Goal: Task Accomplishment & Management: Use online tool/utility

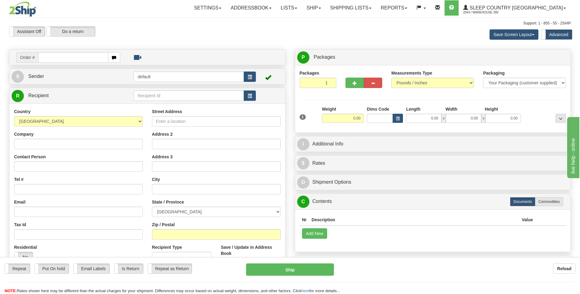
click at [79, 57] on input "text" at bounding box center [73, 57] width 70 height 10
type input "9002I174177"
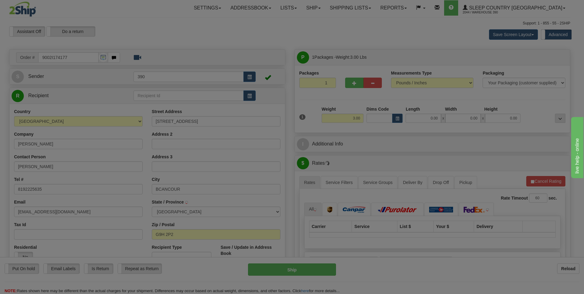
type input "BECANCOUR"
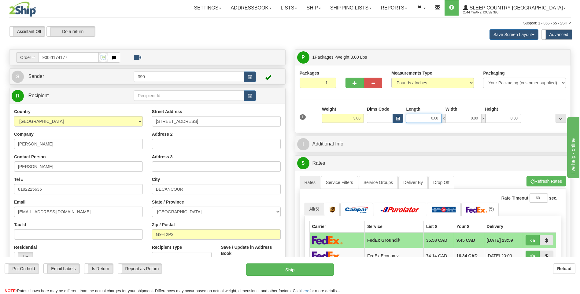
click at [422, 118] on input "0.00" at bounding box center [423, 118] width 35 height 9
type input "10.00"
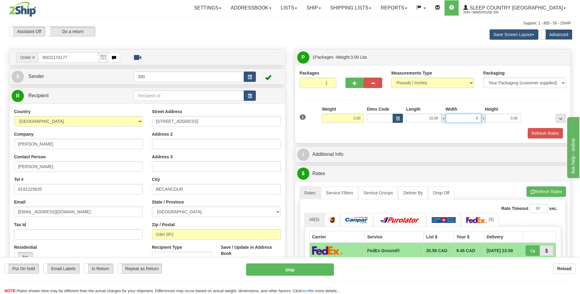
type input "9.00"
type input "7.00"
click at [535, 190] on button "Refresh Rates" at bounding box center [545, 191] width 39 height 10
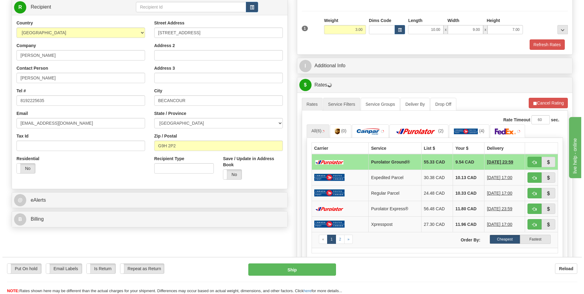
scroll to position [92, 0]
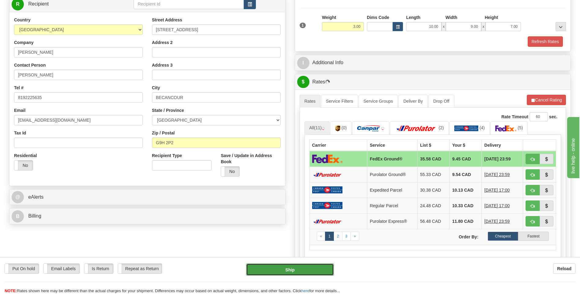
click at [298, 268] on button "Ship" at bounding box center [289, 269] width 87 height 12
type input "92"
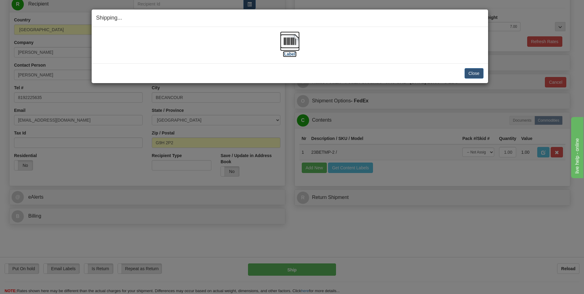
click at [288, 44] on img at bounding box center [290, 41] width 20 height 20
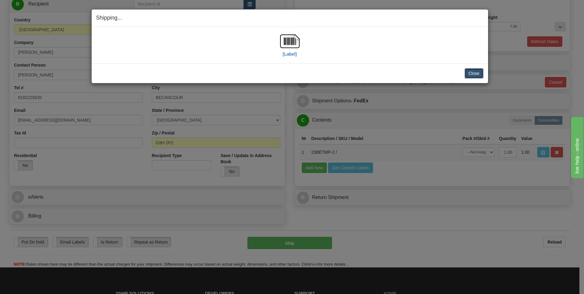
click at [471, 71] on button "Close" at bounding box center [474, 73] width 19 height 10
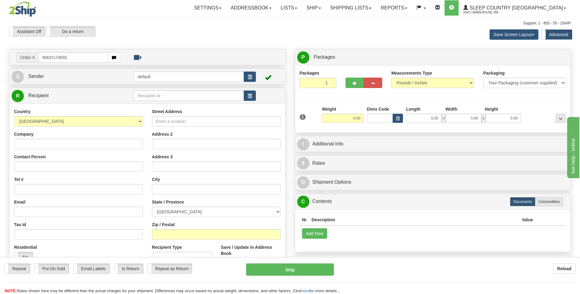
type input "9002I174091"
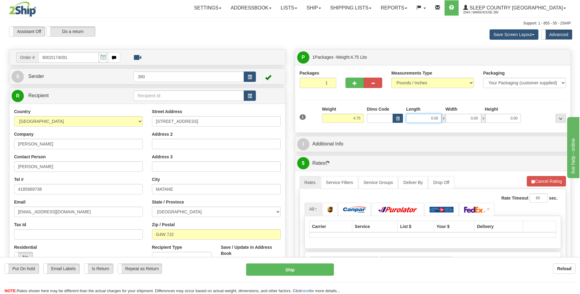
click at [417, 118] on input "0.00" at bounding box center [423, 118] width 35 height 9
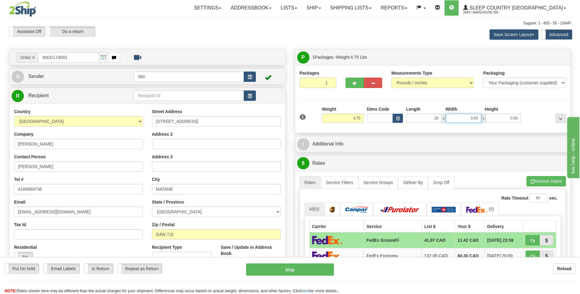
type input "29.00"
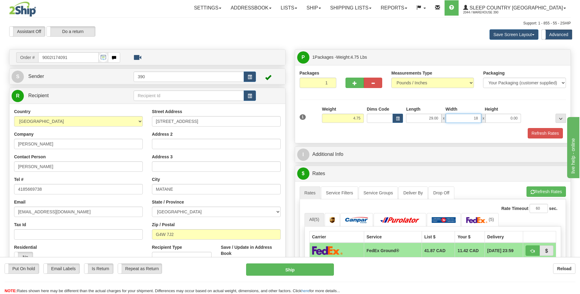
type input "18.00"
type input "9.00"
click at [535, 192] on button "Refresh Rates" at bounding box center [545, 191] width 39 height 10
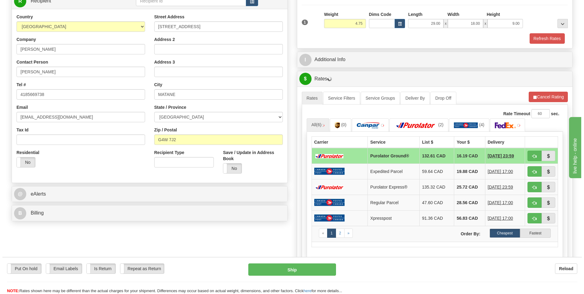
scroll to position [122, 0]
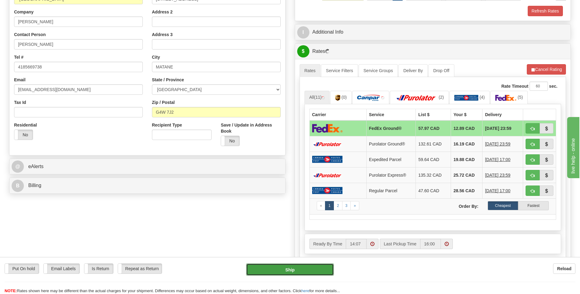
click at [290, 268] on button "Ship" at bounding box center [289, 269] width 87 height 12
type input "92"
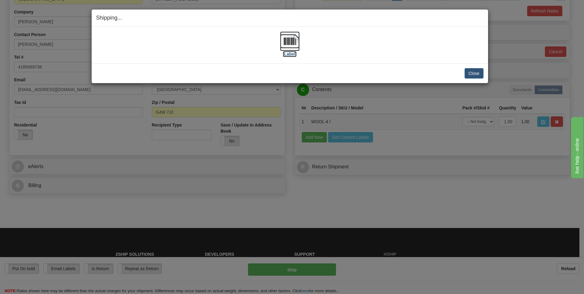
click at [286, 40] on img at bounding box center [290, 41] width 20 height 20
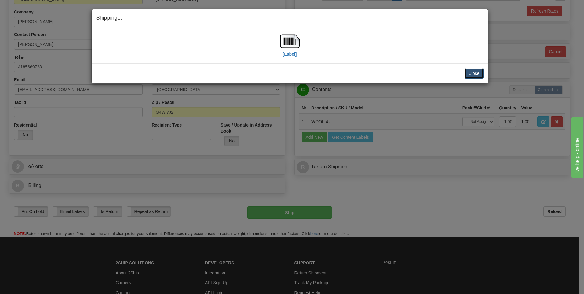
click at [473, 73] on button "Close" at bounding box center [474, 73] width 19 height 10
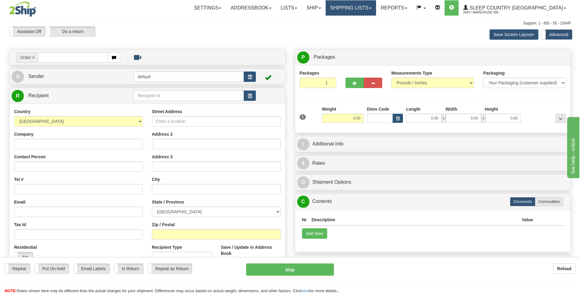
click at [368, 9] on link "Shipping lists" at bounding box center [351, 7] width 50 height 15
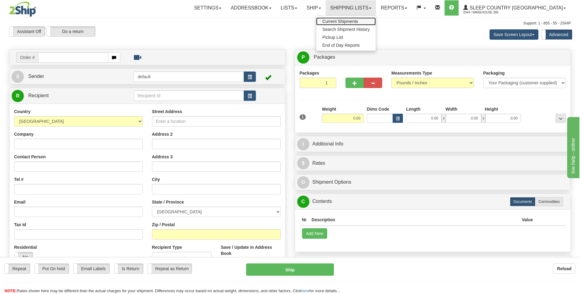
click at [358, 20] on span "Current Shipments" at bounding box center [340, 21] width 36 height 5
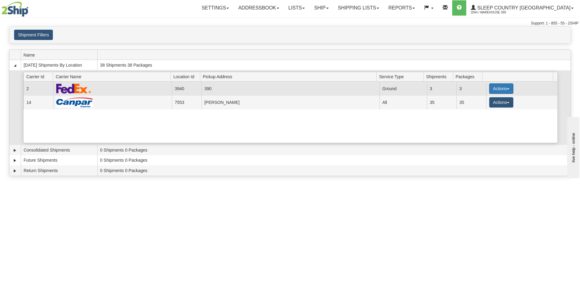
click at [495, 90] on button "Actions" at bounding box center [501, 88] width 24 height 10
click at [481, 108] on span "Close" at bounding box center [477, 108] width 14 height 4
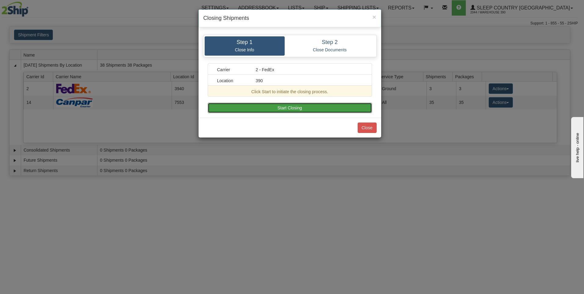
click at [271, 105] on button "Start Closing" at bounding box center [290, 108] width 164 height 10
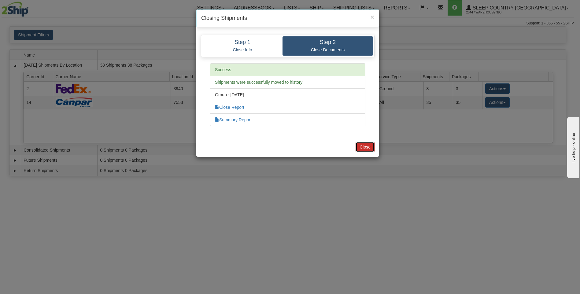
click at [362, 149] on button "Close" at bounding box center [364, 147] width 19 height 10
